Goal: Task Accomplishment & Management: Manage account settings

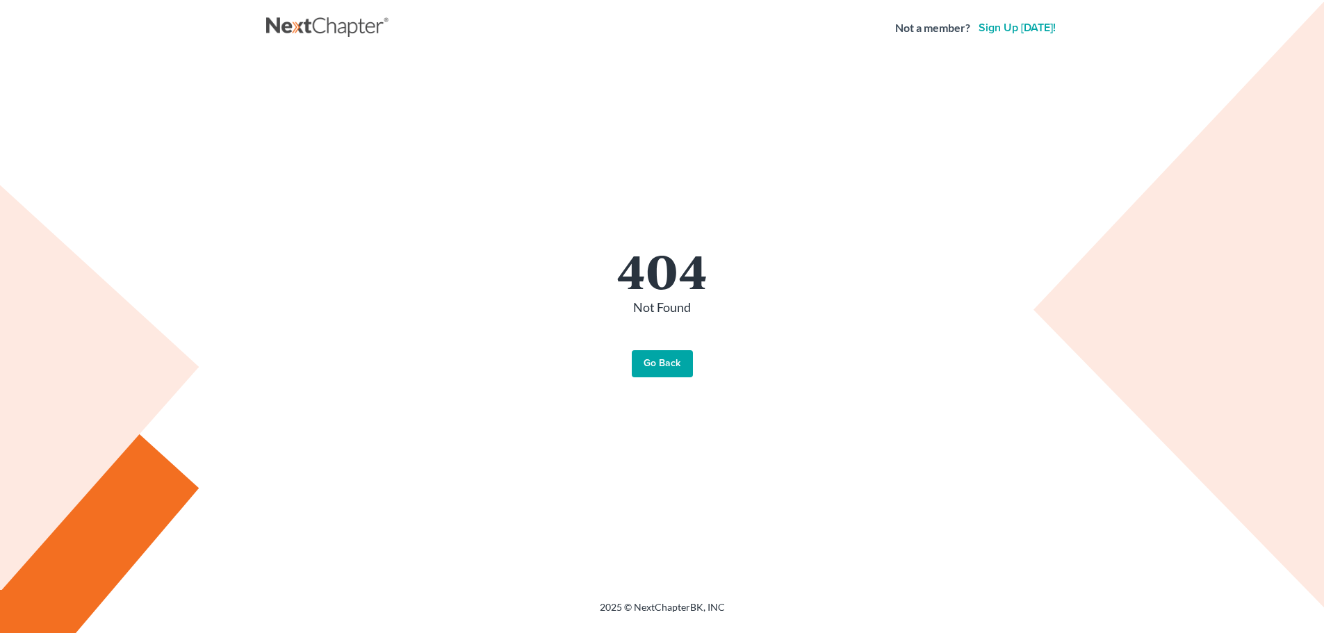
click at [664, 368] on link "Go Back" at bounding box center [662, 364] width 61 height 28
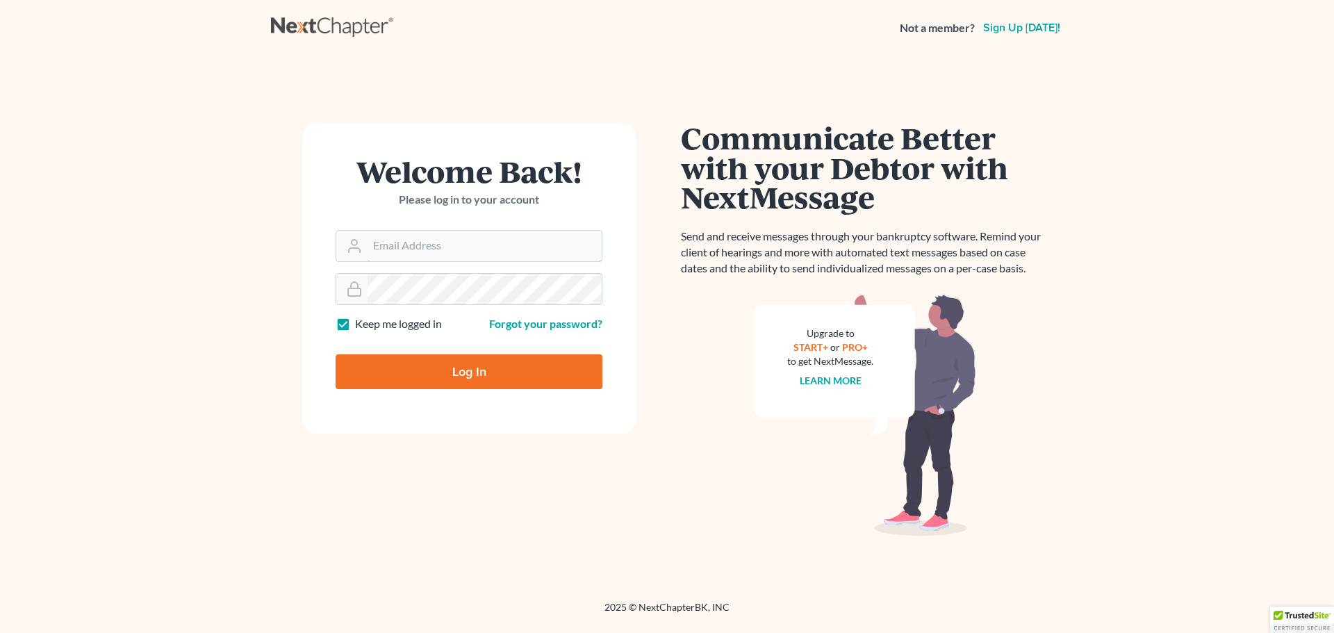
type input "[EMAIL_ADDRESS][DOMAIN_NAME]"
click at [432, 379] on input "Log In" at bounding box center [469, 371] width 267 height 35
type input "Thinking..."
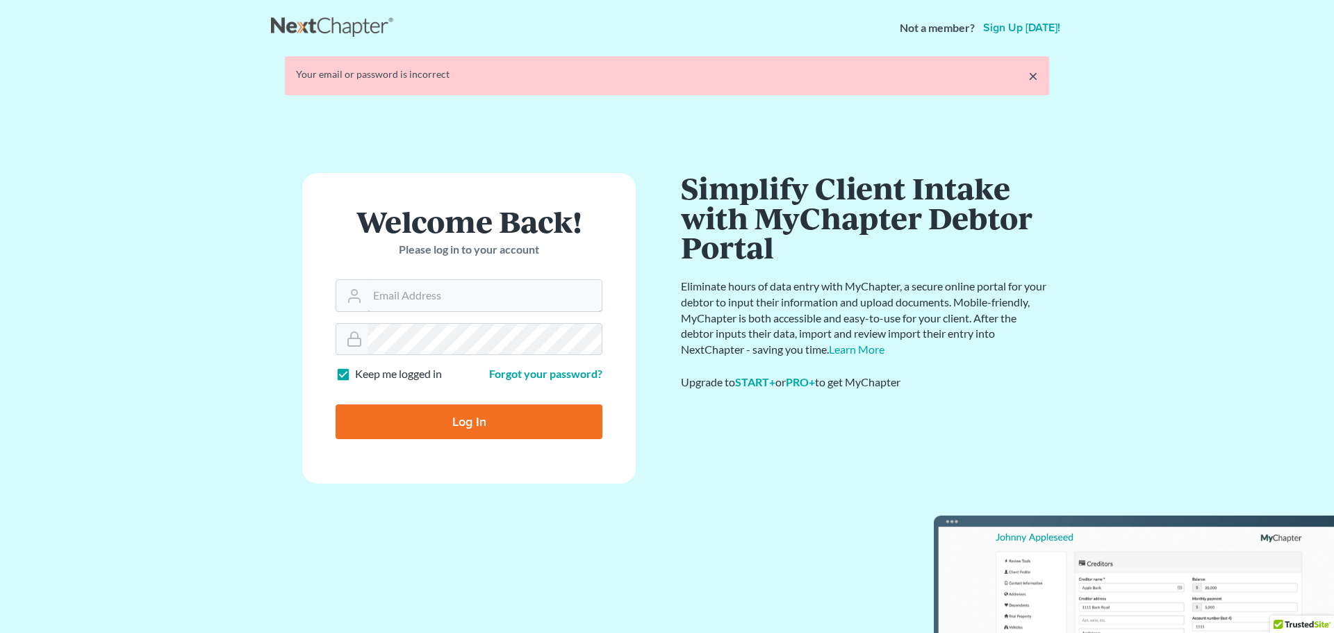
type input "[EMAIL_ADDRESS][DOMAIN_NAME]"
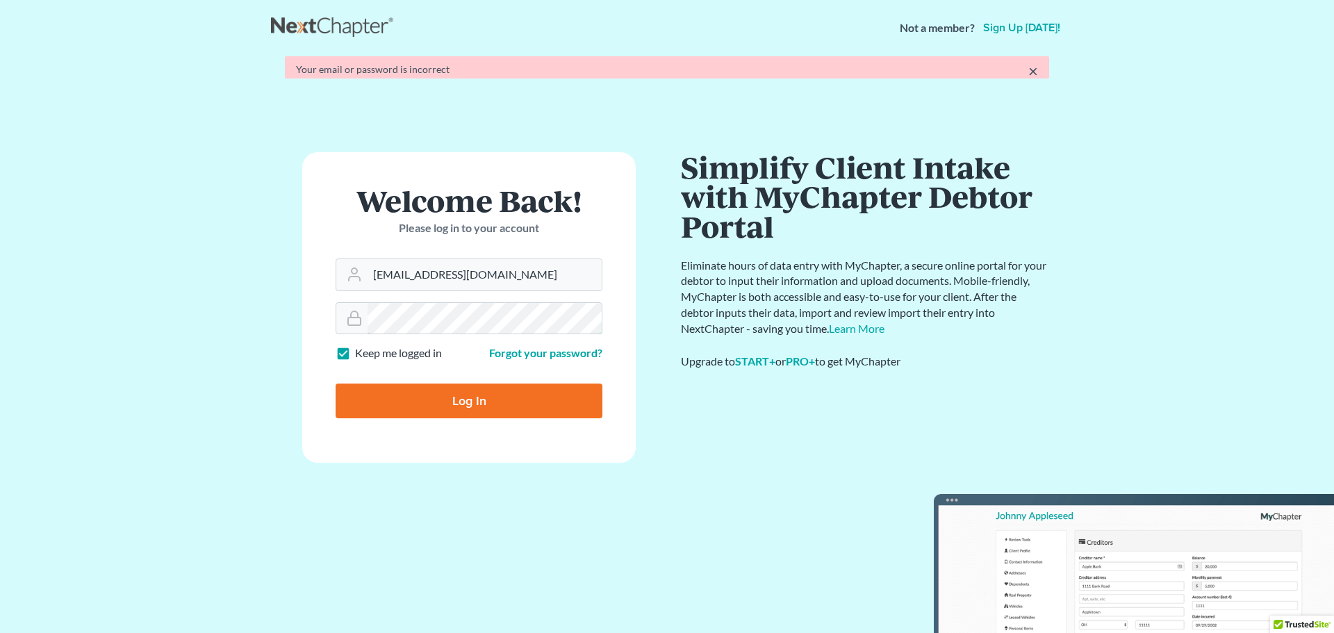
click at [512, 330] on form "Welcome Back! Please log in to your account Email Address [EMAIL_ADDRESS][DOMAI…" at bounding box center [469, 307] width 334 height 311
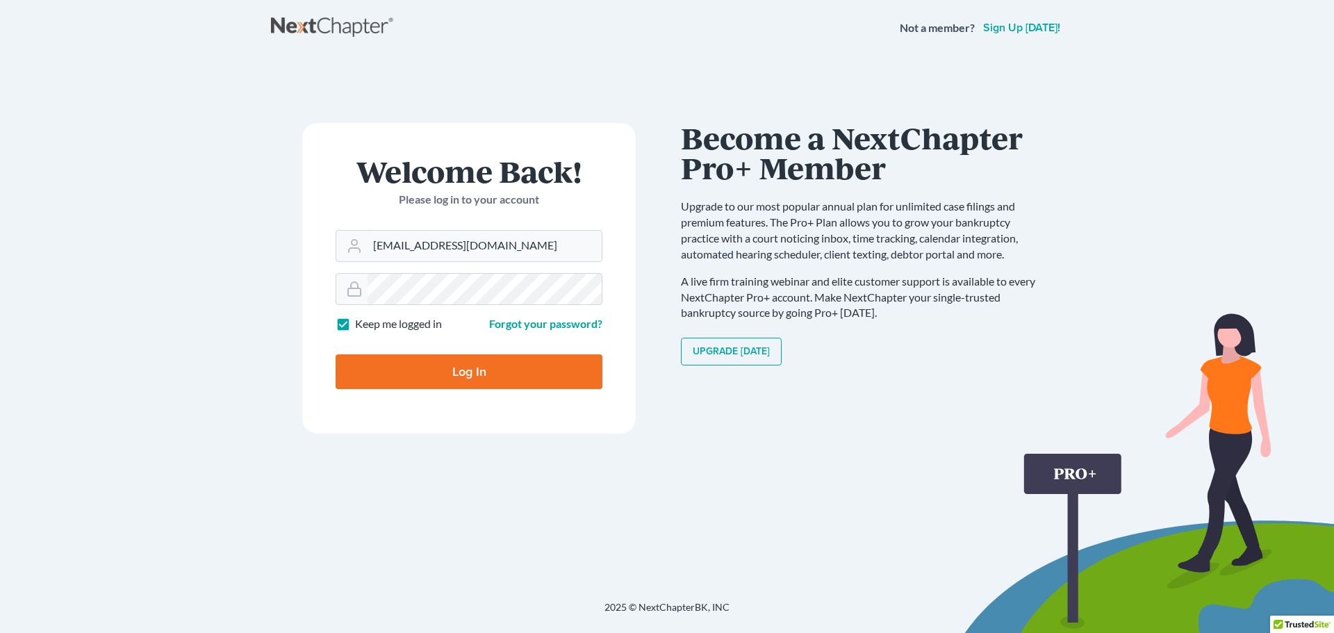
click at [527, 375] on input "Log In" at bounding box center [469, 371] width 267 height 35
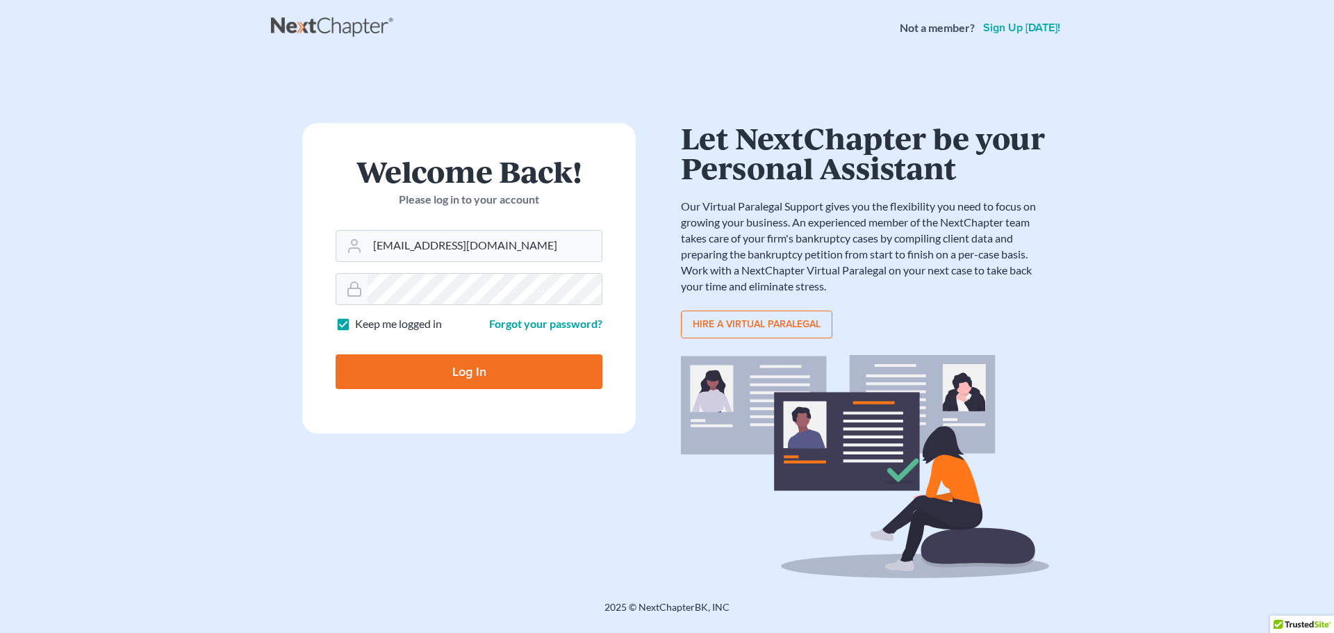
type input "Thinking..."
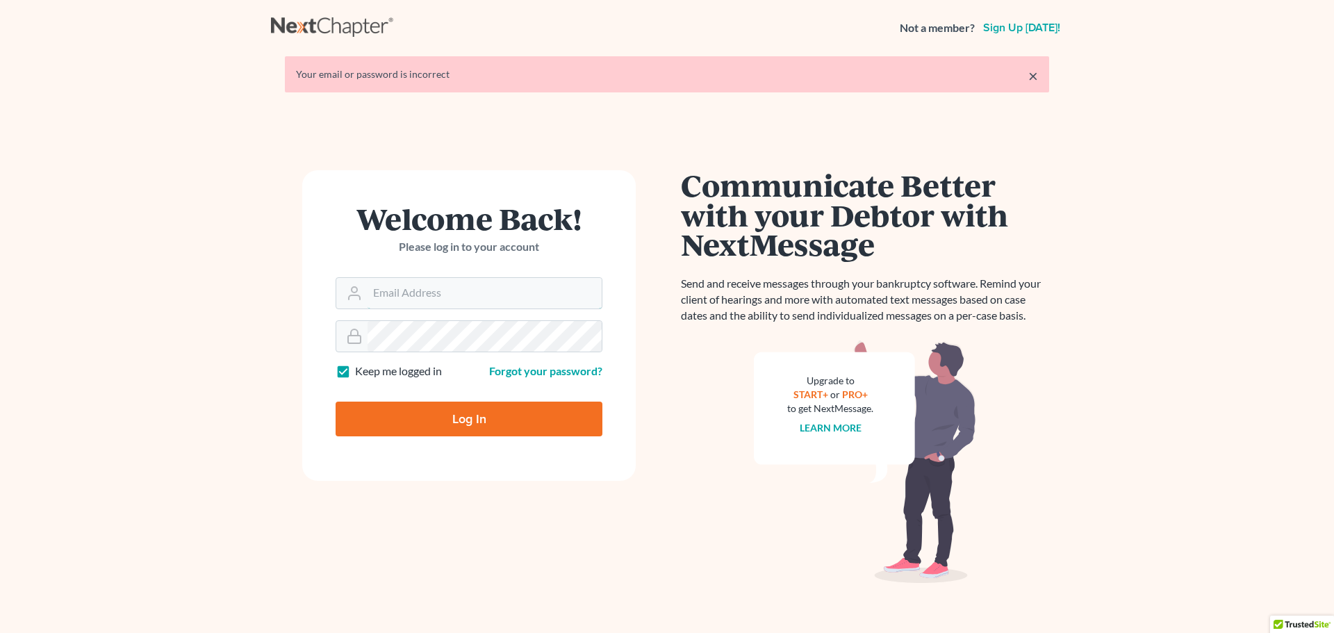
type input "[EMAIL_ADDRESS][DOMAIN_NAME]"
click at [527, 375] on link "Forgot your password?" at bounding box center [545, 370] width 113 height 13
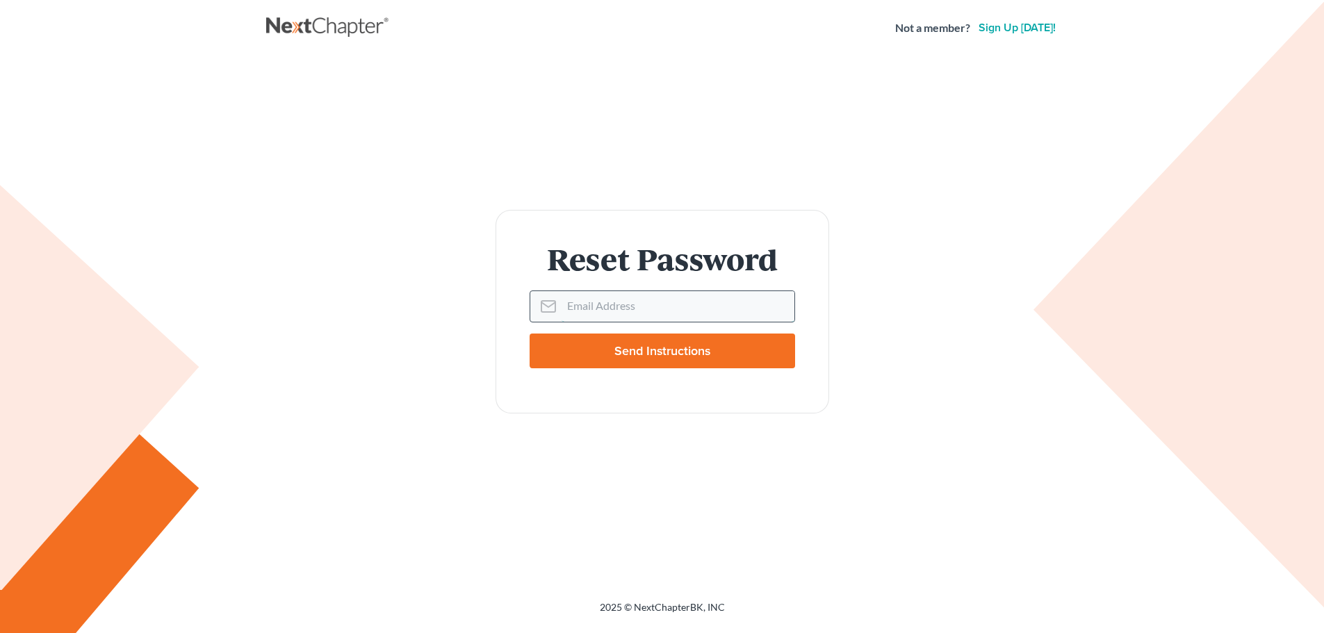
click at [597, 310] on input "Email Address" at bounding box center [677, 306] width 233 height 31
type input "rnieves@consumerlawattorneys.com"
click at [628, 354] on input "Send Instructions" at bounding box center [662, 351] width 265 height 35
